Goal: Information Seeking & Learning: Learn about a topic

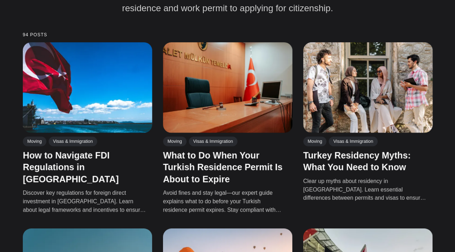
scroll to position [186, 0]
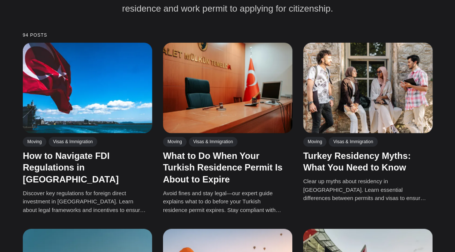
click at [130, 100] on img at bounding box center [87, 88] width 129 height 90
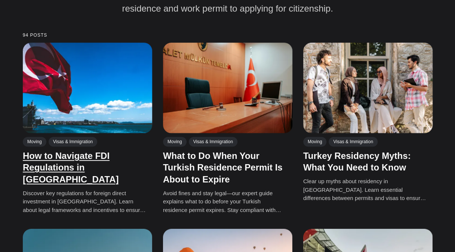
click at [106, 157] on link "How to Navigate FDI Regulations in [GEOGRAPHIC_DATA]" at bounding box center [71, 167] width 96 height 33
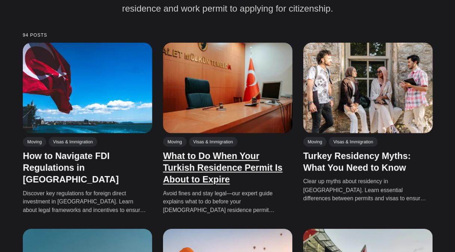
click at [225, 164] on link "What to Do When Your Turkish Residence Permit Is About to Expire" at bounding box center [223, 167] width 120 height 33
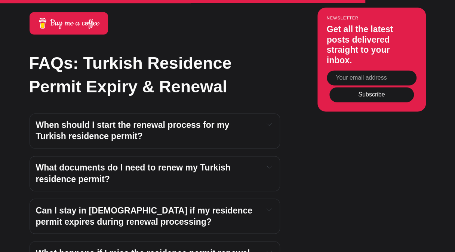
scroll to position [1872, 0]
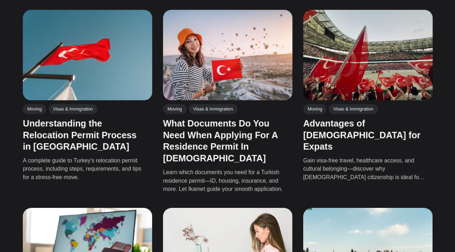
scroll to position [406, 0]
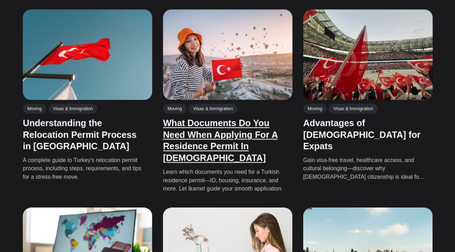
click at [224, 141] on link "What Documents Do You Need When Applying For A Residence Permit In [DEMOGRAPHIC…" at bounding box center [220, 139] width 115 height 45
